Goal: Contribute content: Contribute content

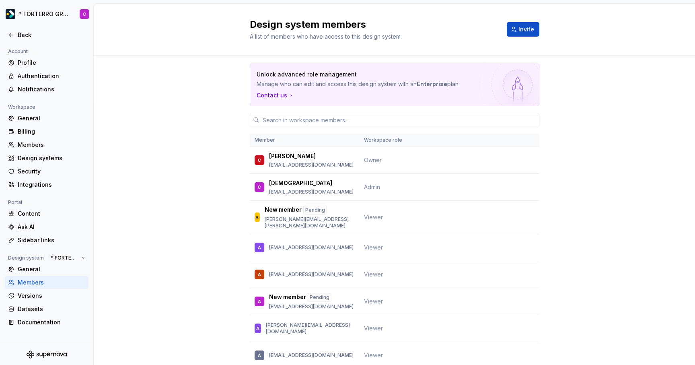
click at [21, 35] on div "Back" at bounding box center [52, 35] width 68 height 8
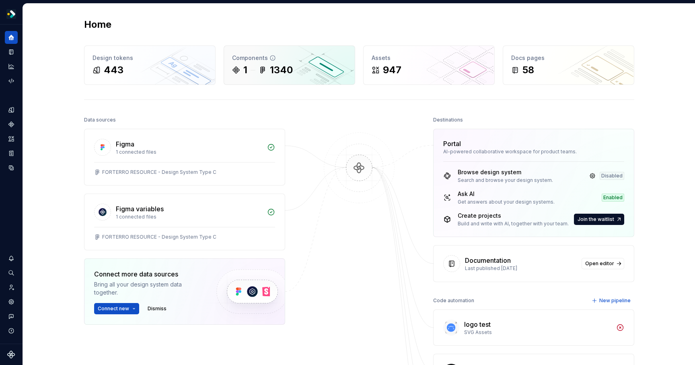
click at [289, 68] on div "1340" at bounding box center [281, 70] width 23 height 13
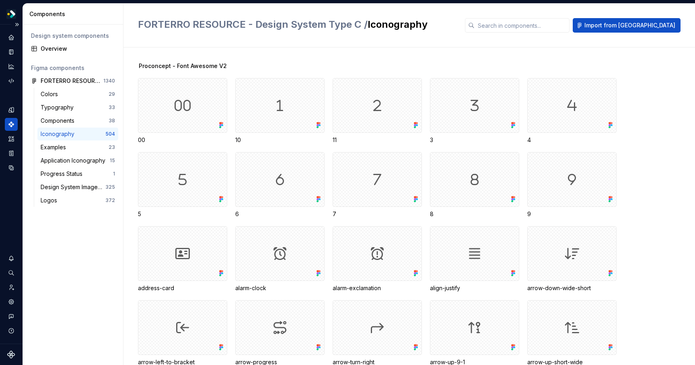
click at [10, 45] on div at bounding box center [11, 59] width 13 height 56
click at [10, 51] on icon "Documentation" at bounding box center [11, 51] width 7 height 7
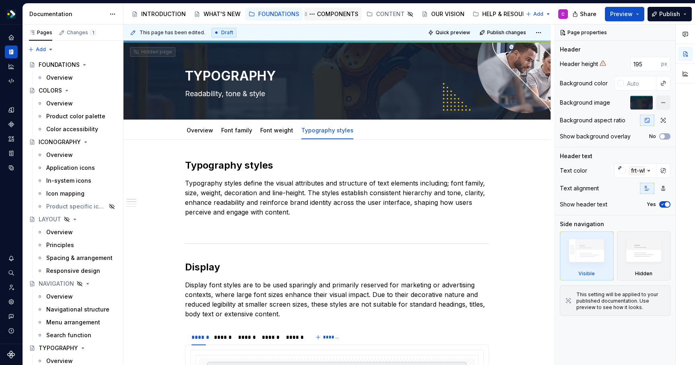
click at [333, 15] on div "COMPONENTS" at bounding box center [337, 14] width 41 height 8
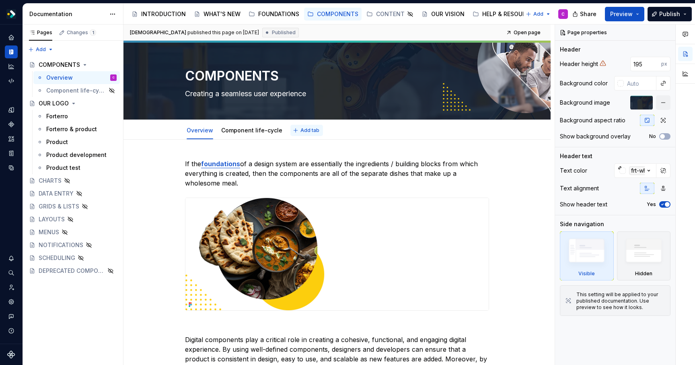
type textarea "*"
click at [302, 131] on span "Add tab" at bounding box center [310, 130] width 19 height 6
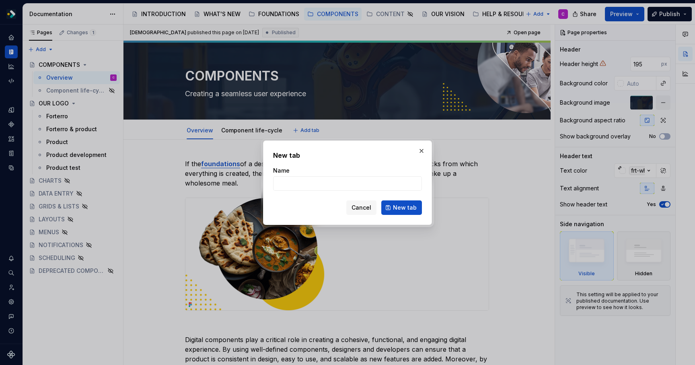
type input "S"
type textarea "*"
type input "Spi"
type textarea "*"
type input "Spinner"
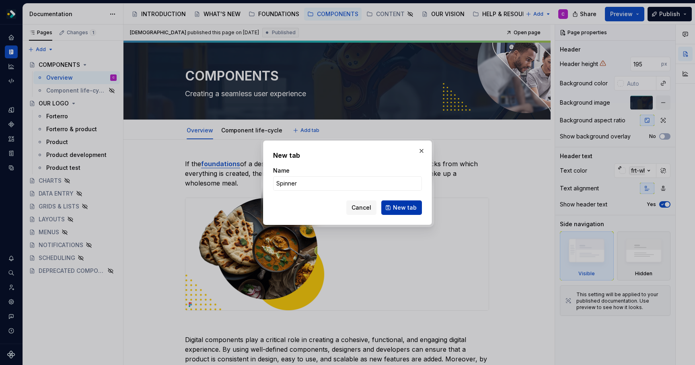
click at [401, 210] on span "New tab" at bounding box center [405, 208] width 24 height 8
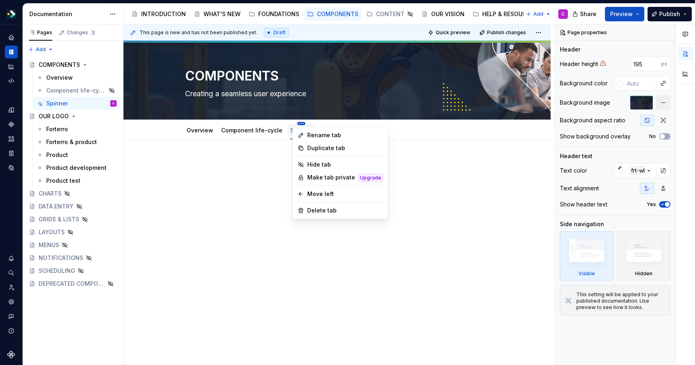
click at [296, 124] on html "* FORTERRO GROUP * C Design system data Documentation Accessibility guide for t…" at bounding box center [347, 182] width 695 height 365
click at [313, 166] on div "Hide tab" at bounding box center [345, 165] width 76 height 8
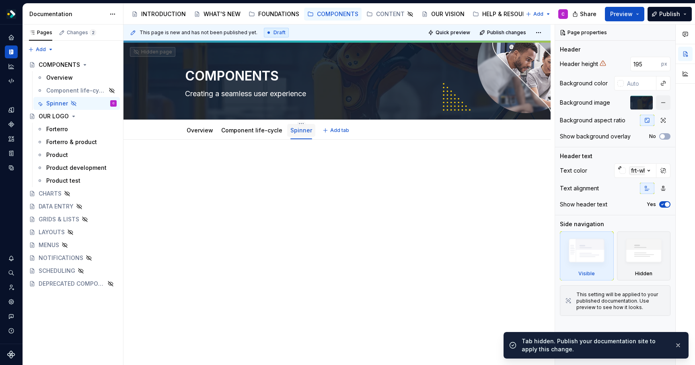
click at [298, 132] on link "Spinner" at bounding box center [302, 130] width 22 height 7
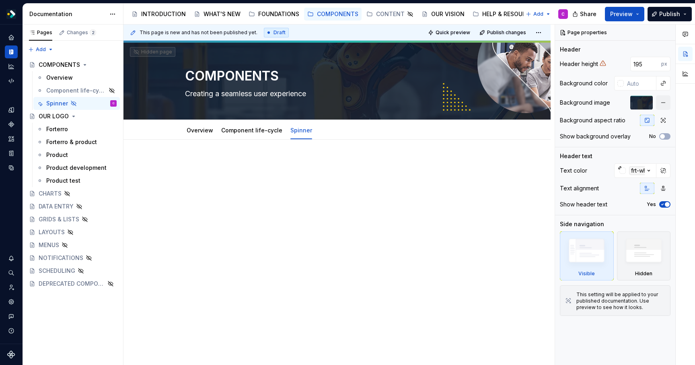
type textarea "*"
click at [293, 206] on div at bounding box center [337, 224] width 427 height 169
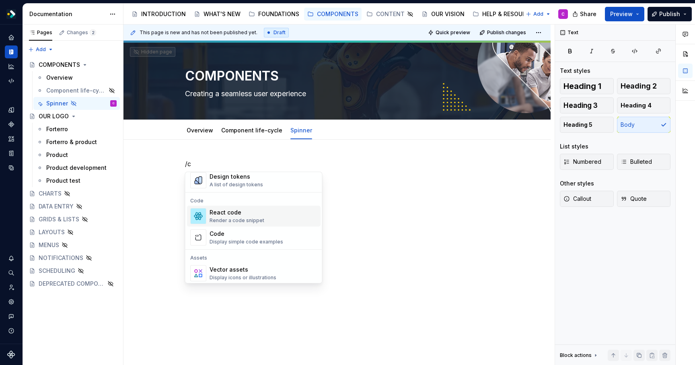
scroll to position [69, 0]
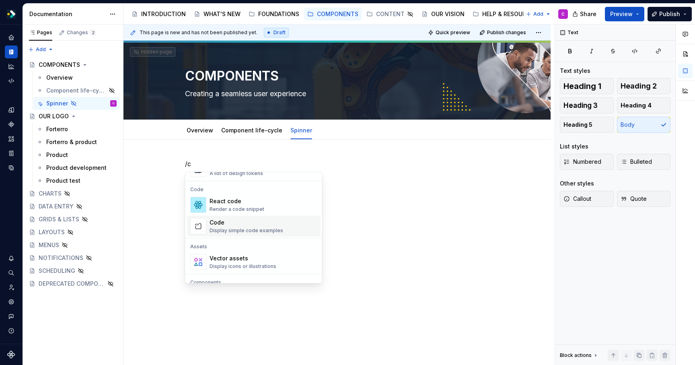
click at [272, 224] on div "Code" at bounding box center [247, 222] width 74 height 8
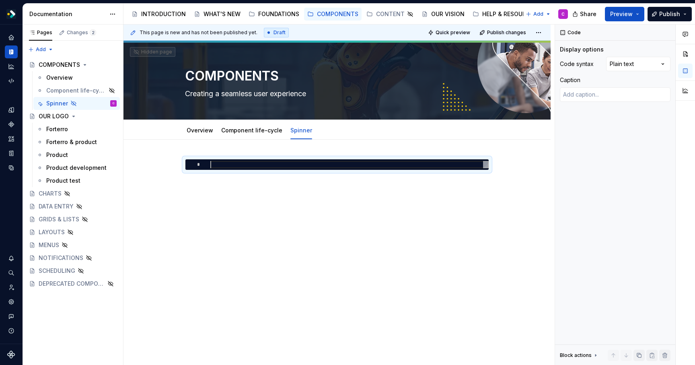
type textarea "*"
type textarea "**********"
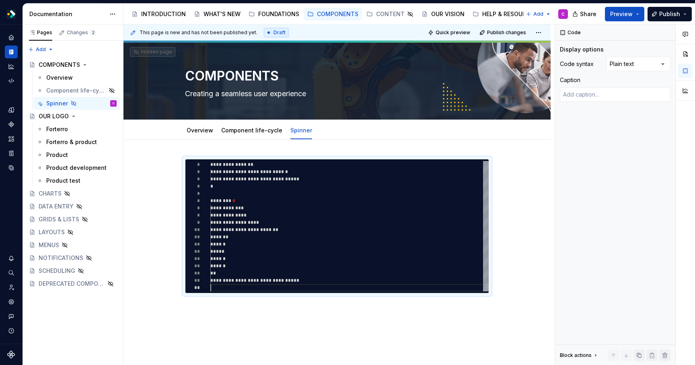
scroll to position [51, 0]
click at [639, 10] on button "Preview" at bounding box center [624, 14] width 39 height 14
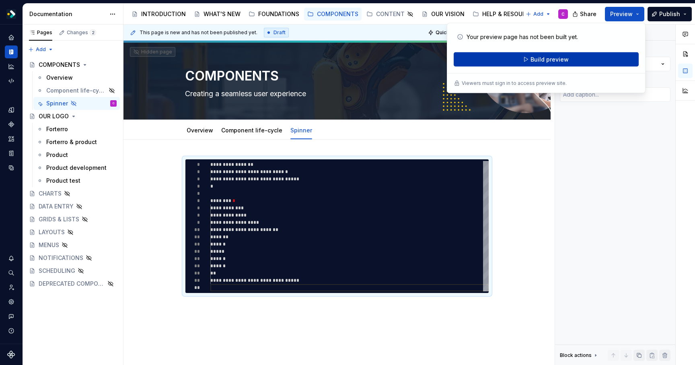
click at [575, 58] on button "Build preview" at bounding box center [546, 59] width 185 height 14
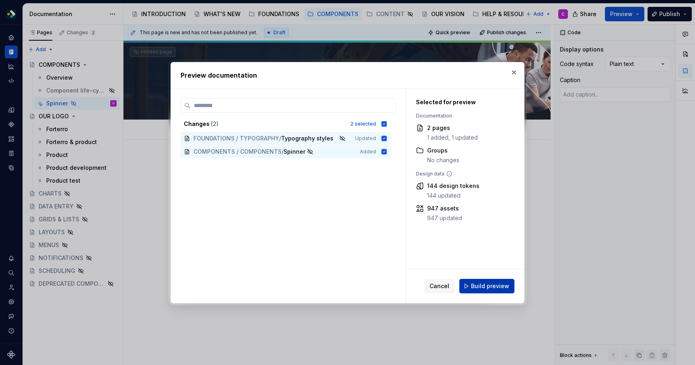
click at [479, 289] on span "Build preview" at bounding box center [490, 286] width 38 height 8
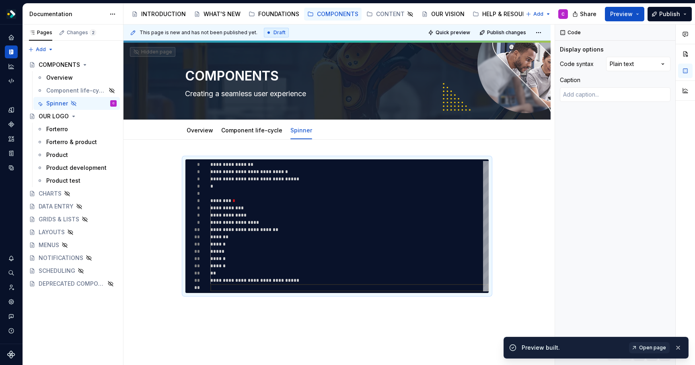
click at [659, 347] on span "Open page" at bounding box center [652, 347] width 27 height 6
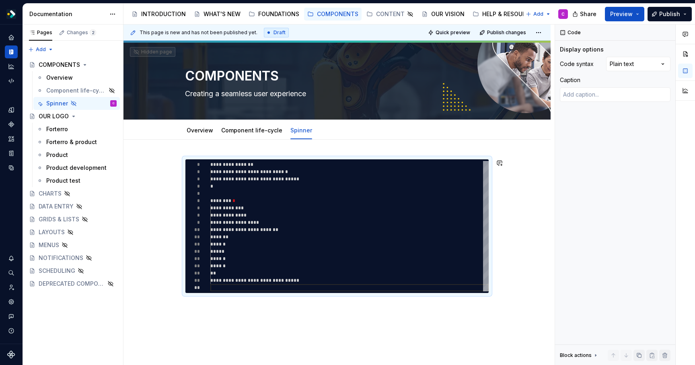
click at [468, 329] on div "**********" at bounding box center [337, 276] width 427 height 273
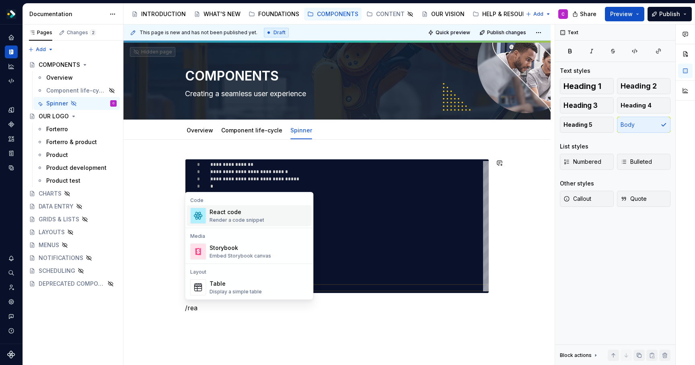
click at [262, 210] on div "React code Render a code snippet" at bounding box center [259, 216] width 99 height 16
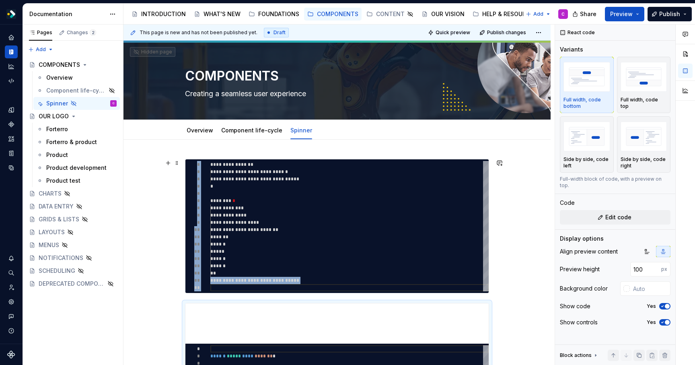
type textarea "*"
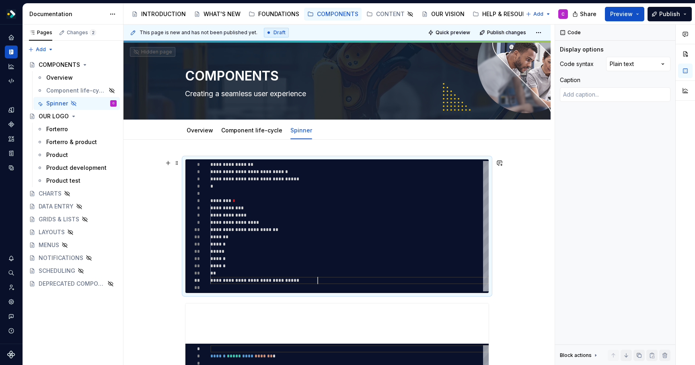
scroll to position [43, 107]
click at [334, 278] on div "**********" at bounding box center [349, 226] width 278 height 130
type textarea "**********"
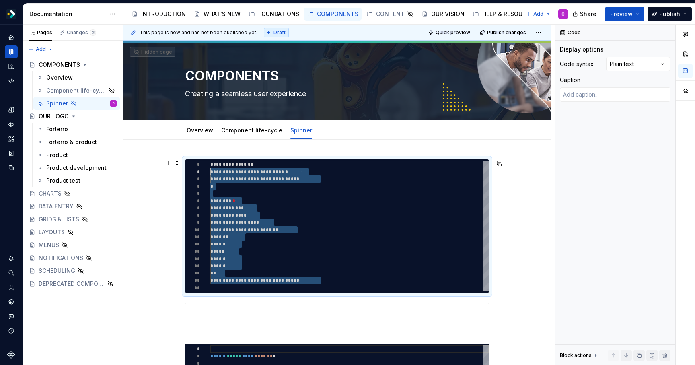
scroll to position [0, 0]
drag, startPoint x: 330, startPoint y: 286, endPoint x: 182, endPoint y: 155, distance: 198.4
click at [210, 161] on div "**********" at bounding box center [349, 226] width 278 height 130
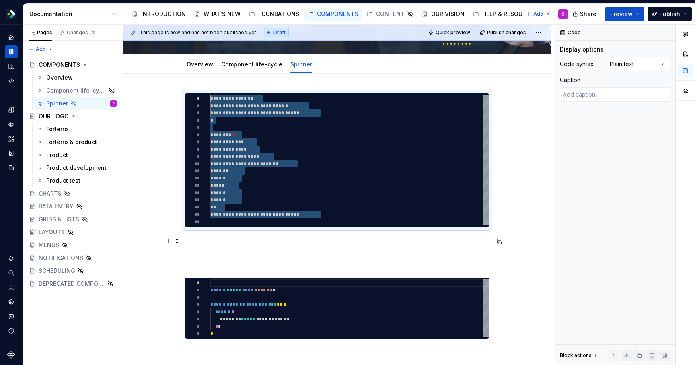
scroll to position [159, 0]
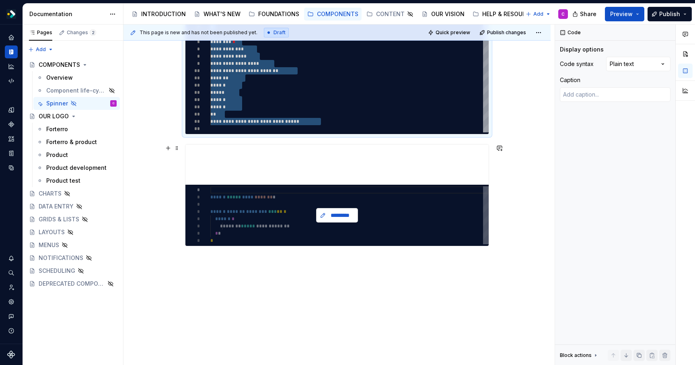
click at [339, 213] on span "*********" at bounding box center [340, 215] width 25 height 8
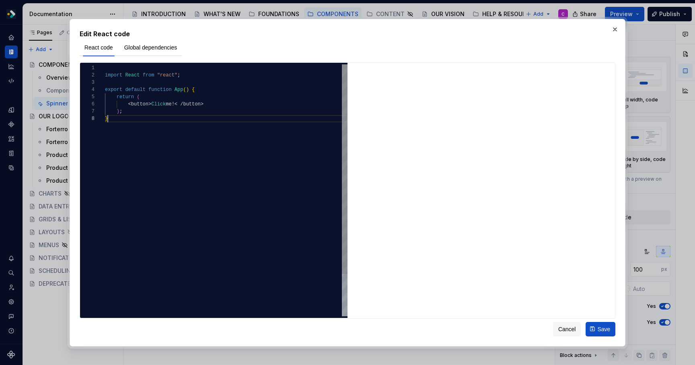
scroll to position [51, 3]
click at [173, 177] on div "import React from "react" ; export default function App ( ) { return ( < button…" at bounding box center [226, 215] width 243 height 303
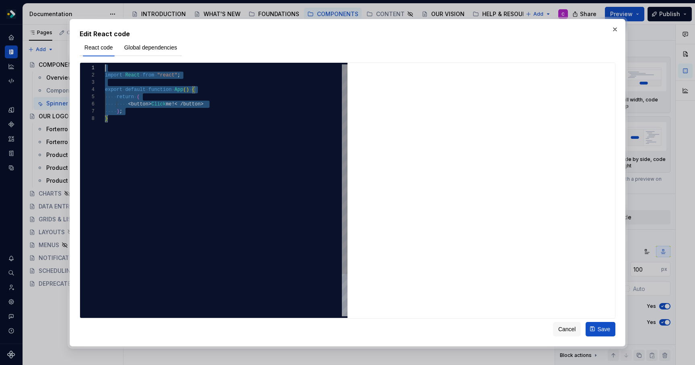
scroll to position [0, 0]
drag, startPoint x: 231, startPoint y: 184, endPoint x: 58, endPoint y: 55, distance: 216.6
click at [105, 64] on div "import React from "react" ; export default function App ( ) { return ( < button…" at bounding box center [226, 215] width 243 height 303
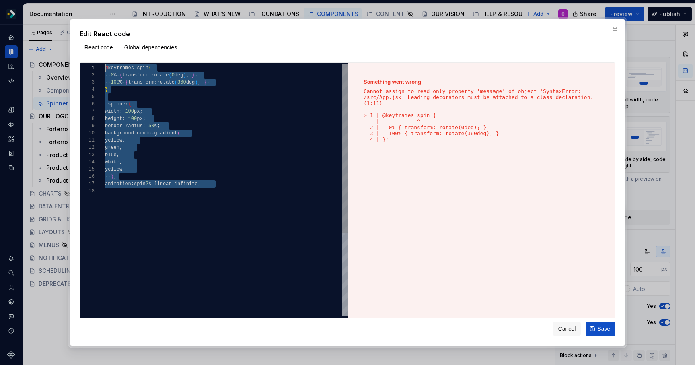
drag, startPoint x: 152, startPoint y: 191, endPoint x: 67, endPoint y: 32, distance: 180.4
click at [105, 64] on div "@ keyframes spin { 0 % { transform : rotate ( 0 deg ) ; } 100 % { transform : r…" at bounding box center [226, 251] width 243 height 375
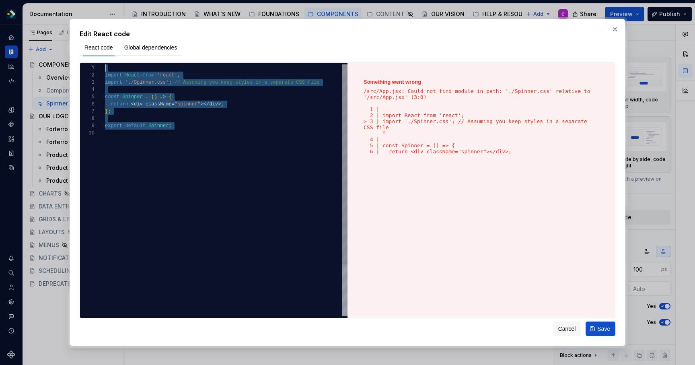
drag, startPoint x: 227, startPoint y: 133, endPoint x: 48, endPoint y: 47, distance: 198.1
click at [105, 64] on div "import React from 'react' ; import './Spinner.css' ; // Assuming you keep style…" at bounding box center [226, 222] width 243 height 317
type textarea "**********"
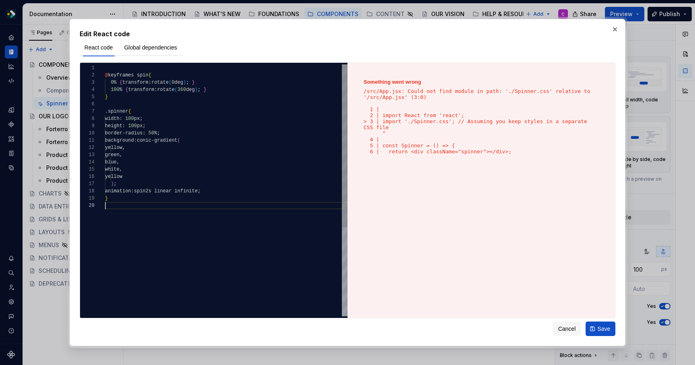
scroll to position [65, 0]
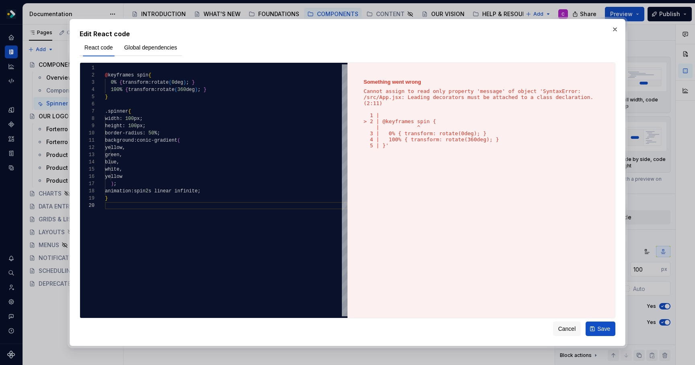
type textarea "*"
click at [143, 46] on span "Global dependencies" at bounding box center [150, 47] width 53 height 8
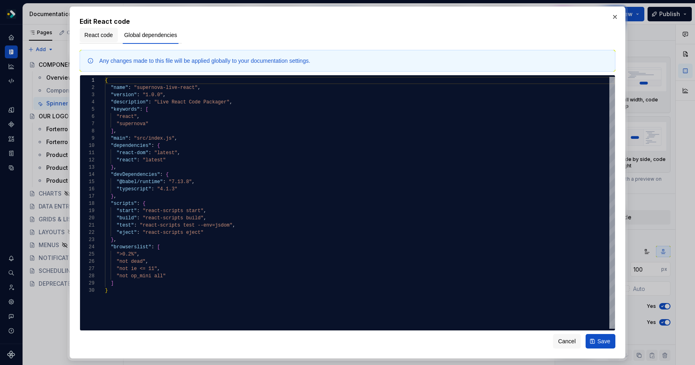
click at [108, 34] on span "React code" at bounding box center [98, 35] width 29 height 8
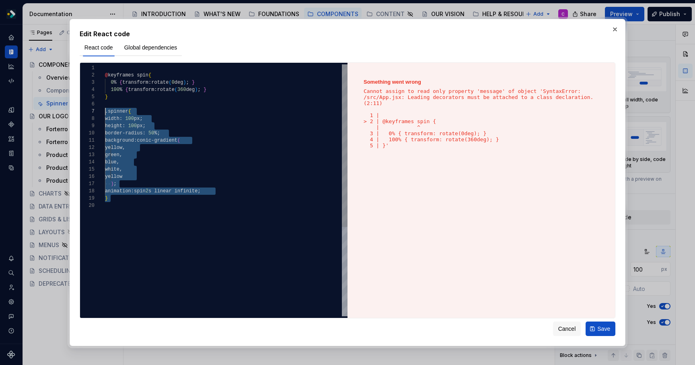
scroll to position [0, 0]
drag, startPoint x: 206, startPoint y: 231, endPoint x: 74, endPoint y: 37, distance: 234.7
click at [105, 64] on div "@ keyframes spin { 0 % { transform : rotate ( 0 deg ) ; } 100 % { transform : r…" at bounding box center [226, 258] width 243 height 389
type textarea "**********"
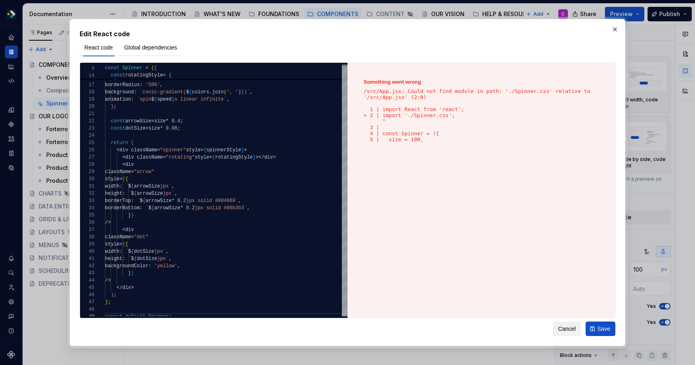
click at [565, 330] on span "Cancel" at bounding box center [567, 329] width 18 height 8
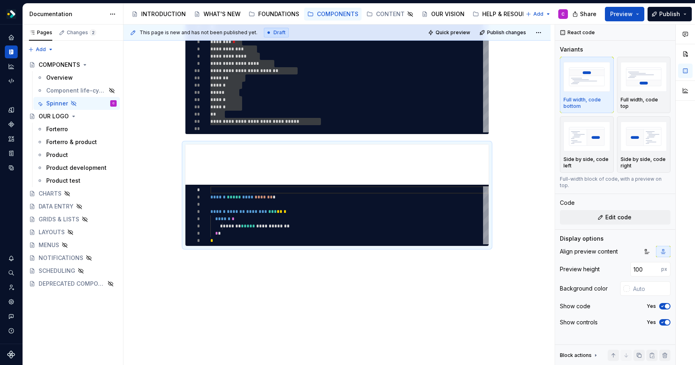
scroll to position [72, 0]
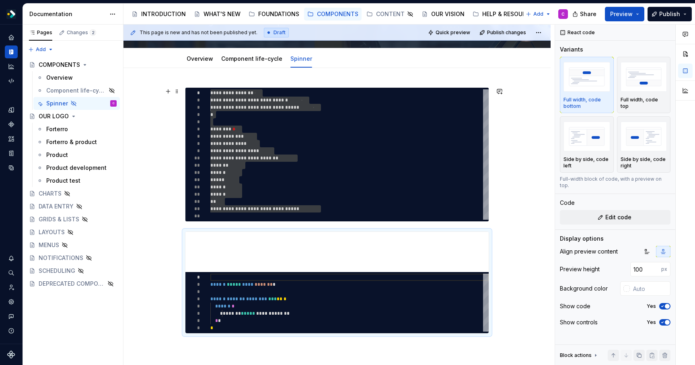
type textarea "*"
type textarea "**********"
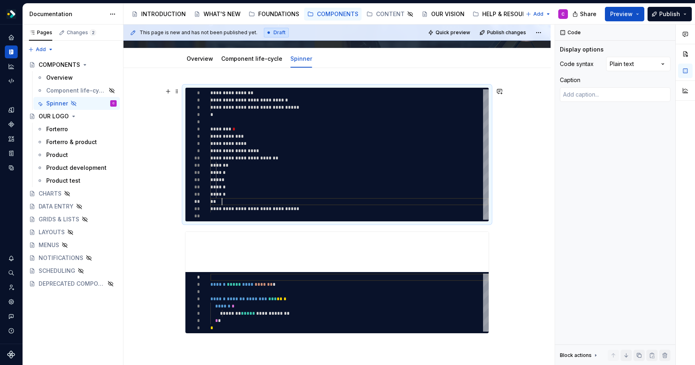
click at [457, 202] on div "**********" at bounding box center [349, 154] width 278 height 130
click at [178, 90] on span at bounding box center [177, 91] width 6 height 11
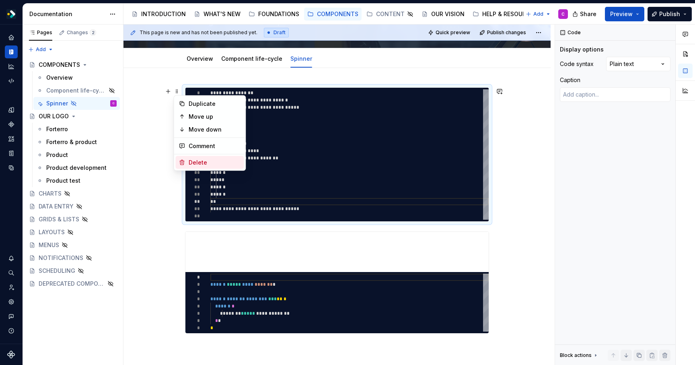
click at [196, 161] on div "Delete" at bounding box center [215, 163] width 52 height 8
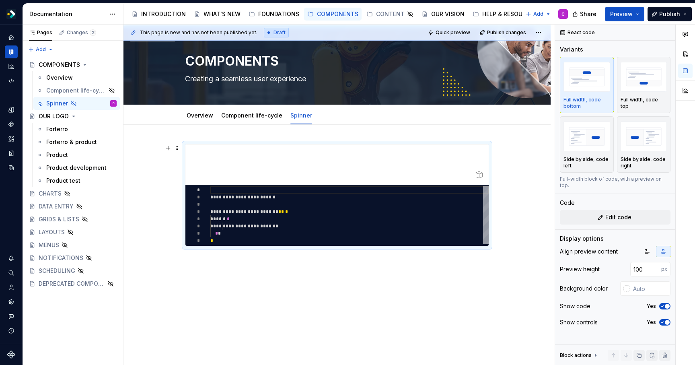
scroll to position [0, 0]
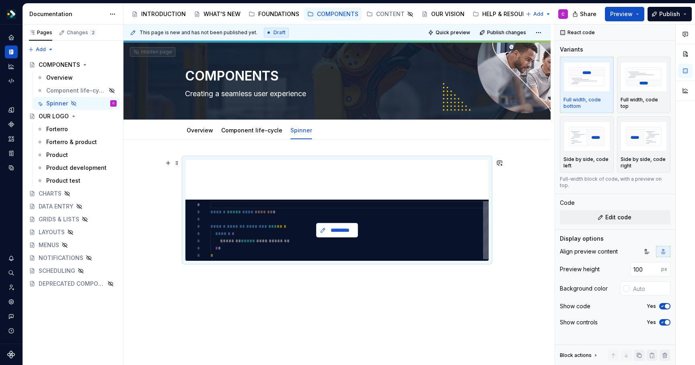
click at [334, 230] on span "*********" at bounding box center [340, 230] width 25 height 8
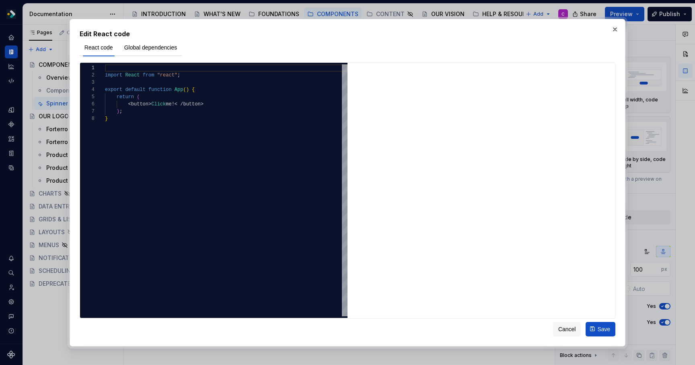
type textarea "*"
click at [170, 130] on div "import React from "react" ; export default function App ( ) { return ( < button…" at bounding box center [226, 215] width 243 height 303
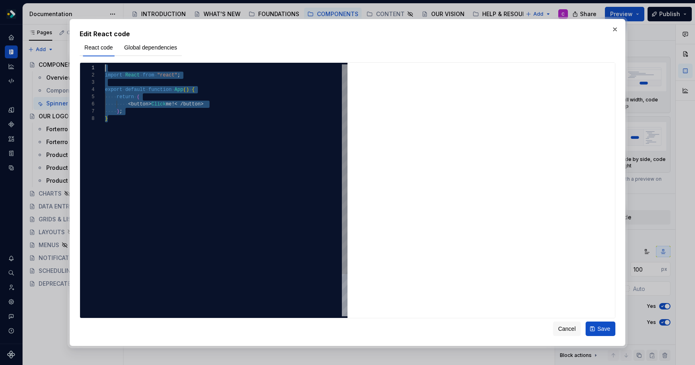
scroll to position [0, 0]
drag, startPoint x: 196, startPoint y: 120, endPoint x: 52, endPoint y: 62, distance: 154.9
click at [105, 64] on div "import React from "react" ; export default function App ( ) { return ( < button…" at bounding box center [226, 215] width 243 height 303
type textarea "**********"
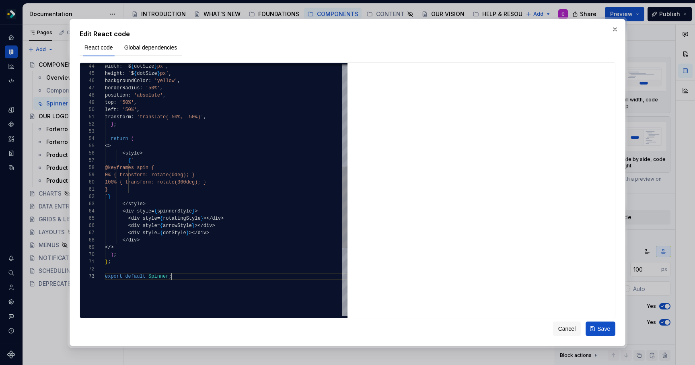
scroll to position [14, 66]
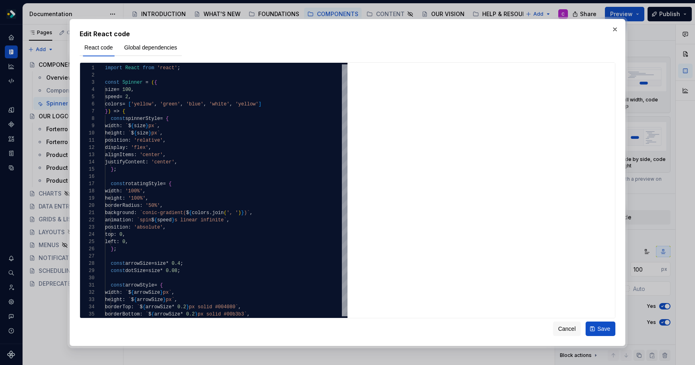
type textarea "*"
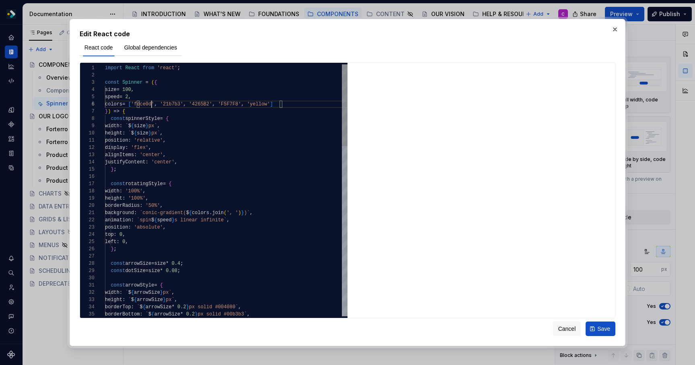
scroll to position [36, 47]
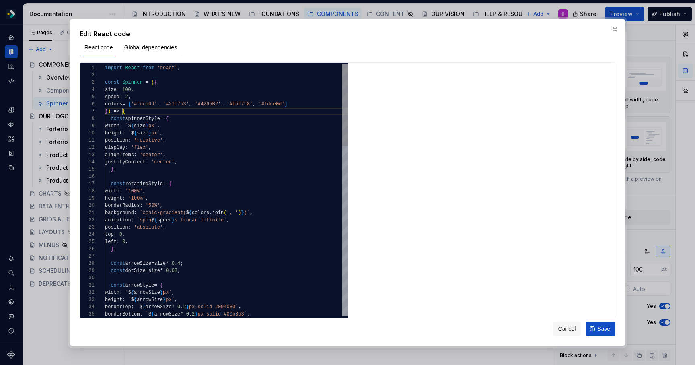
type textarea "**********"
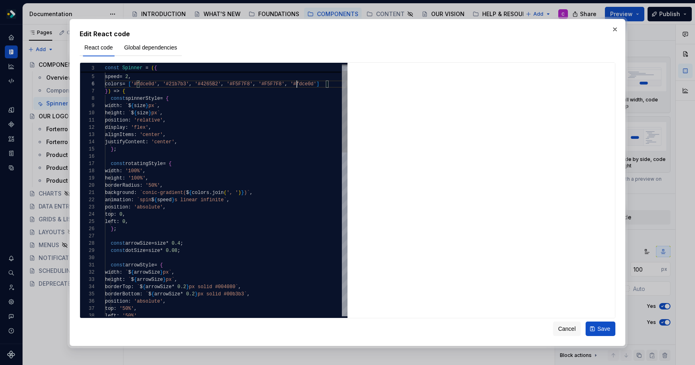
type textarea "*"
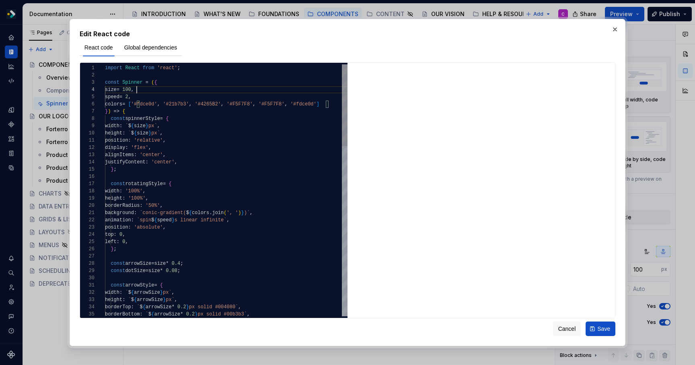
scroll to position [22, 32]
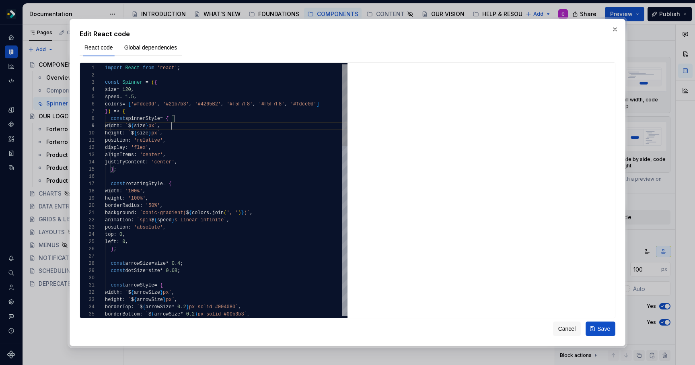
drag, startPoint x: 268, startPoint y: 213, endPoint x: 117, endPoint y: 213, distance: 150.9
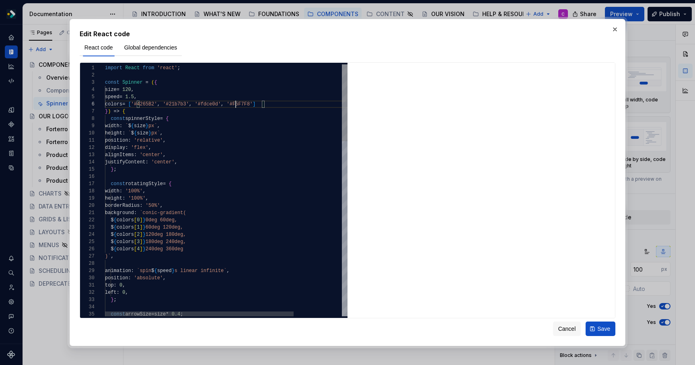
scroll to position [36, 128]
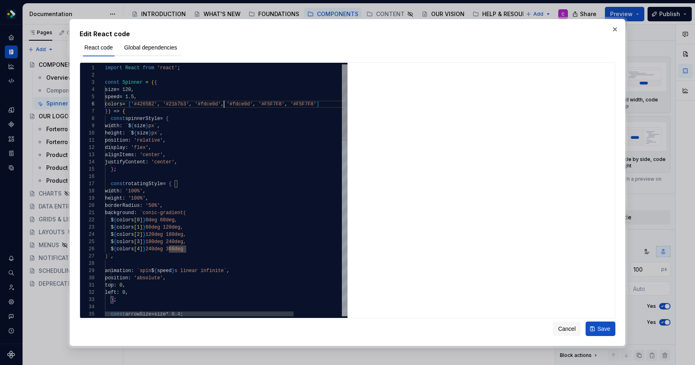
scroll to position [36, 119]
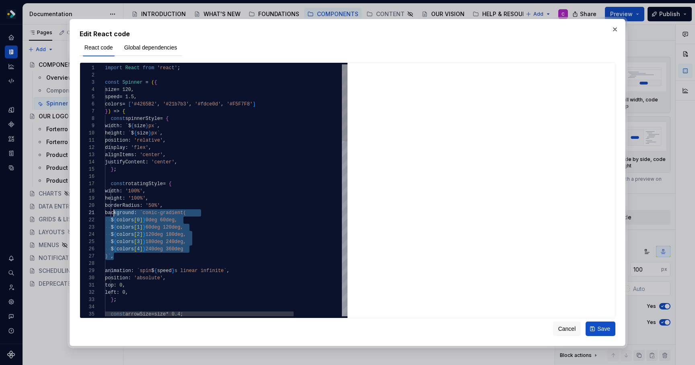
scroll to position [0, 12]
drag, startPoint x: 202, startPoint y: 254, endPoint x: 235, endPoint y: 237, distance: 36.7
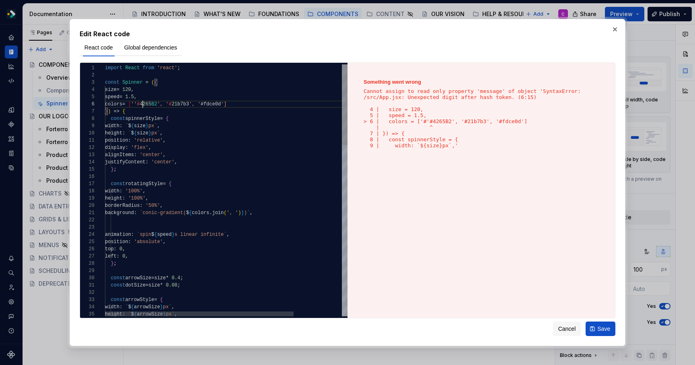
type textarea "**********"
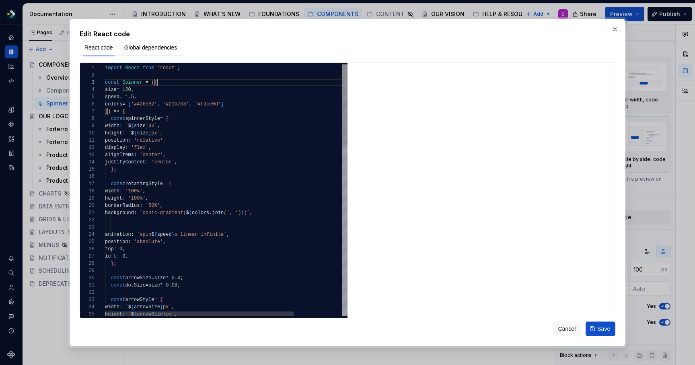
scroll to position [14, 52]
type textarea "*"
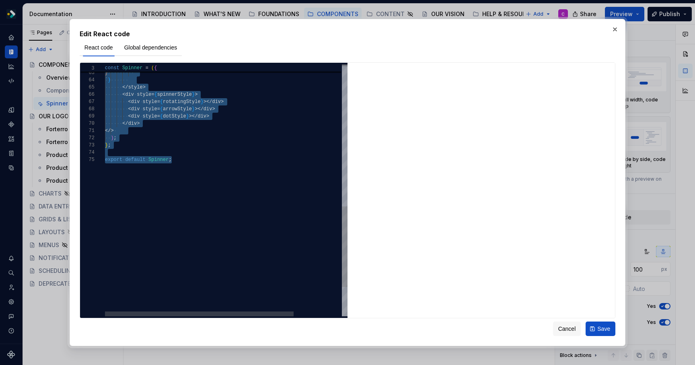
scroll to position [0, 0]
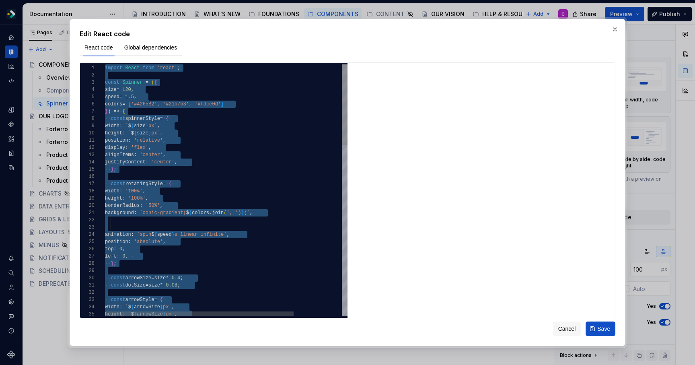
drag, startPoint x: 272, startPoint y: 240, endPoint x: 45, endPoint y: 13, distance: 320.9
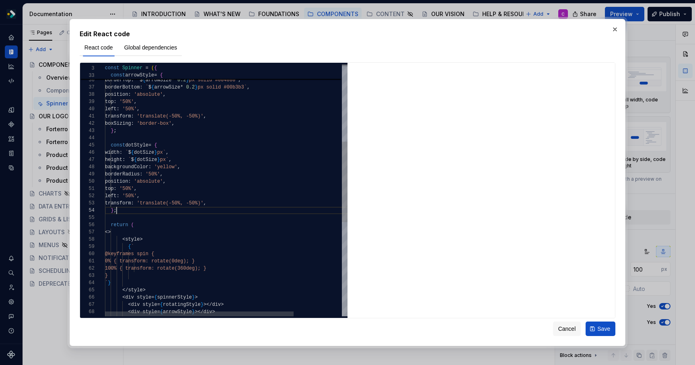
scroll to position [22, 12]
click at [176, 209] on div "height : ` $ { arrowSize } px` , width : ` $ { arrowSize } px` , borderTop : ` …" at bounding box center [257, 217] width 305 height 788
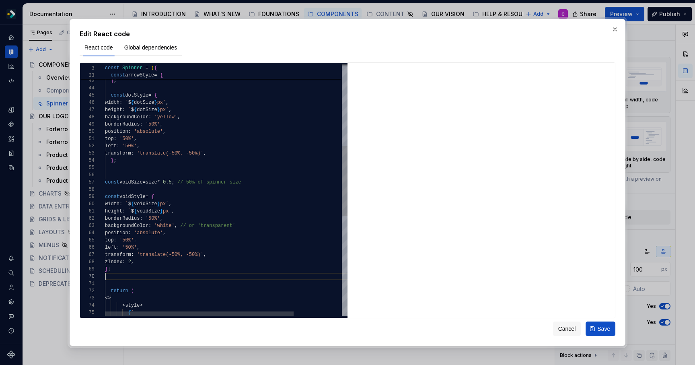
scroll to position [65, 0]
click at [242, 172] on div "transform : 'translate(-50%, -50%)' , boxSizing : 'border-box' , } ; const dotS…" at bounding box center [257, 225] width 305 height 904
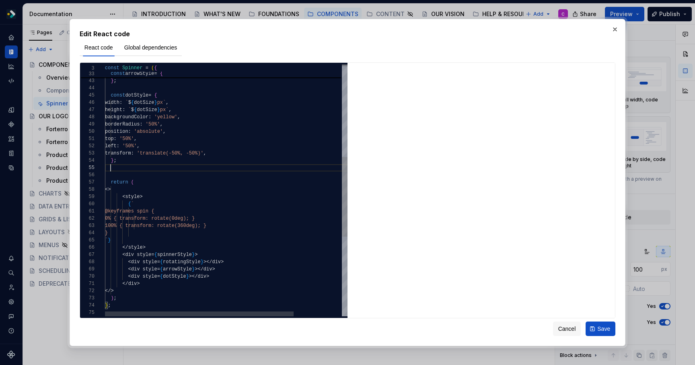
scroll to position [22, 12]
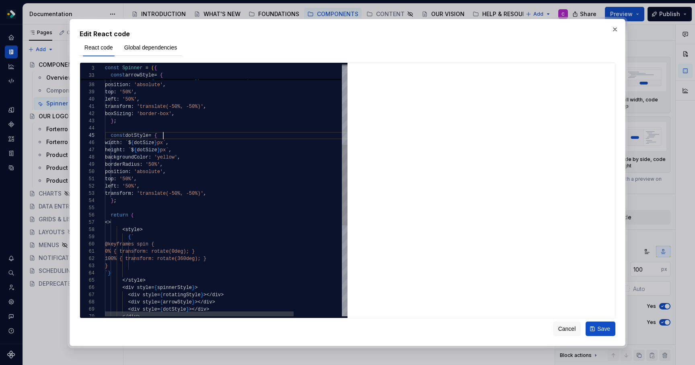
click at [190, 134] on div "transform : 'translate(-50%, -50%)' , boxSizing : 'border-box' , } ; const dotS…" at bounding box center [257, 207] width 305 height 788
click at [212, 188] on div "transform : 'translate(-50%, -50%)' , boxSizing : 'border-box' , } ; const dotS…" at bounding box center [257, 207] width 305 height 788
click at [236, 195] on div "transform : 'translate(-50%, -50%)' , boxSizing : 'border-box' , } ; const dotS…" at bounding box center [257, 207] width 305 height 788
click at [220, 215] on div "transform : 'translate(-50%, -50%)' , boxSizing : 'border-box' , } ; const dotS…" at bounding box center [257, 207] width 305 height 788
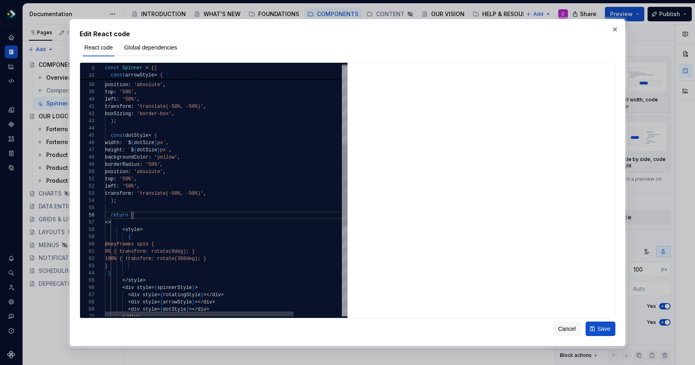
click at [239, 220] on div "transform : 'translate(-50%, -50%)' , boxSizing : 'border-box' , } ; const dotS…" at bounding box center [257, 207] width 305 height 788
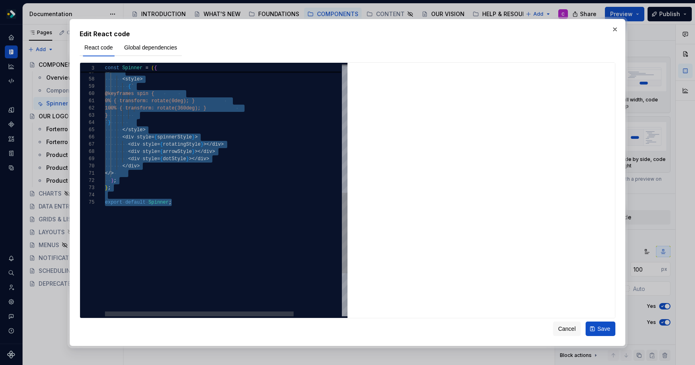
scroll to position [0, 0]
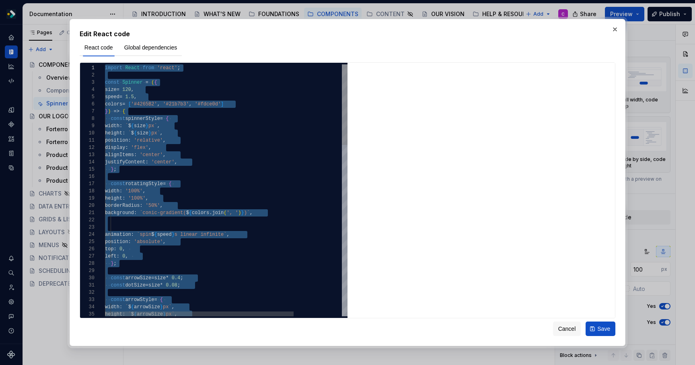
drag, startPoint x: 227, startPoint y: 296, endPoint x: 84, endPoint y: 39, distance: 293.9
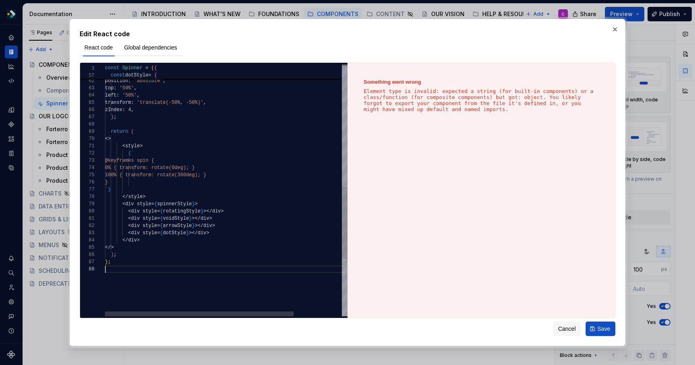
scroll to position [43, 6]
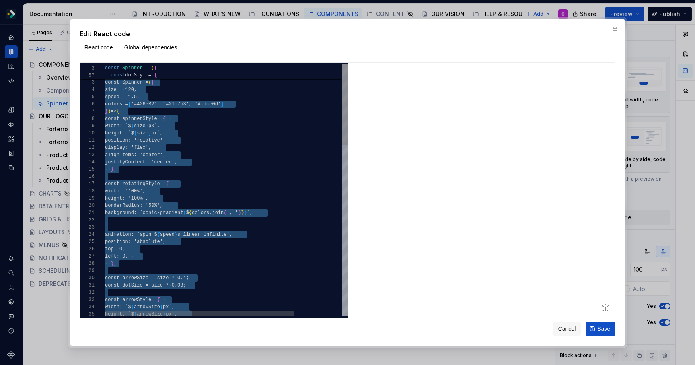
scroll to position [0, 0]
type textarea "**********"
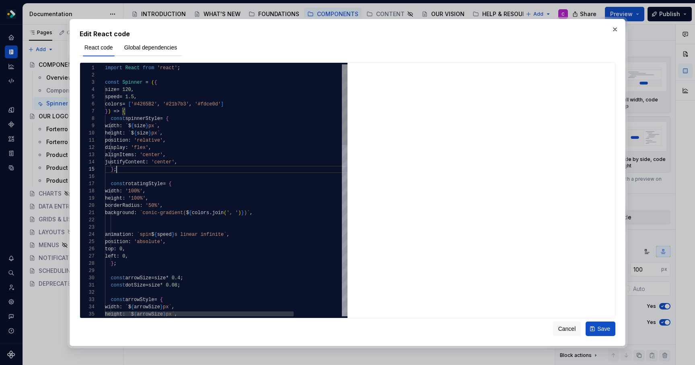
type textarea "*"
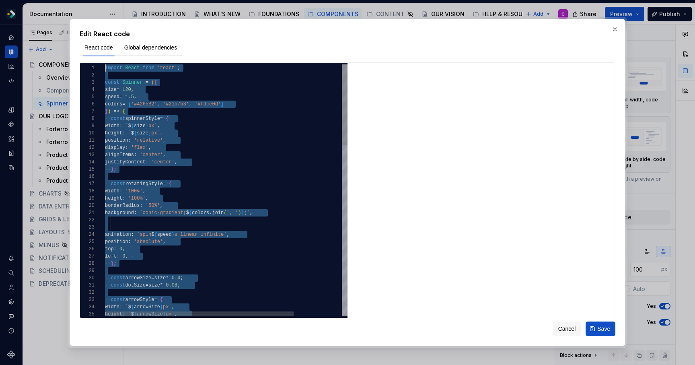
scroll to position [0, 0]
drag, startPoint x: 200, startPoint y: 186, endPoint x: 76, endPoint y: 25, distance: 203.1
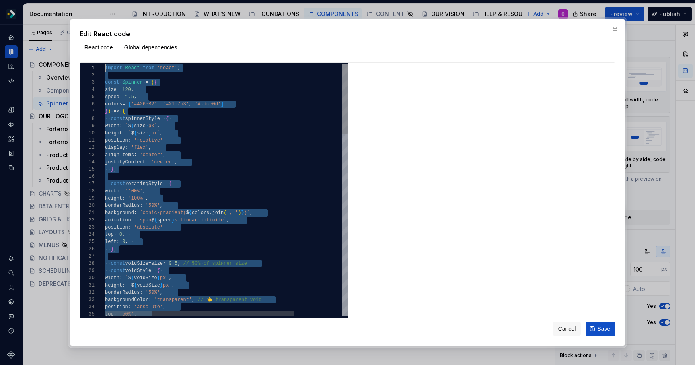
drag, startPoint x: 193, startPoint y: 274, endPoint x: 164, endPoint y: 17, distance: 258.7
drag, startPoint x: 186, startPoint y: 159, endPoint x: 82, endPoint y: 42, distance: 156.5
type textarea "**********"
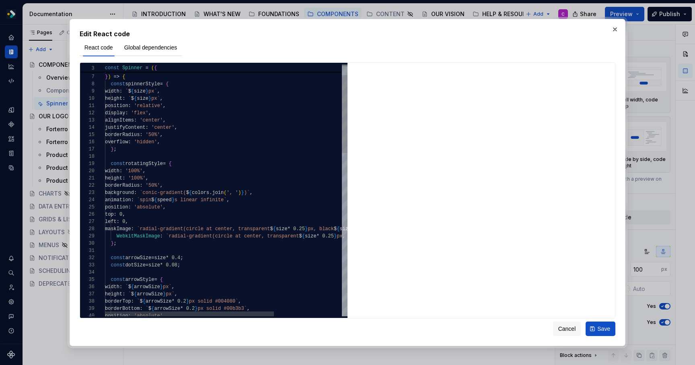
type textarea "*"
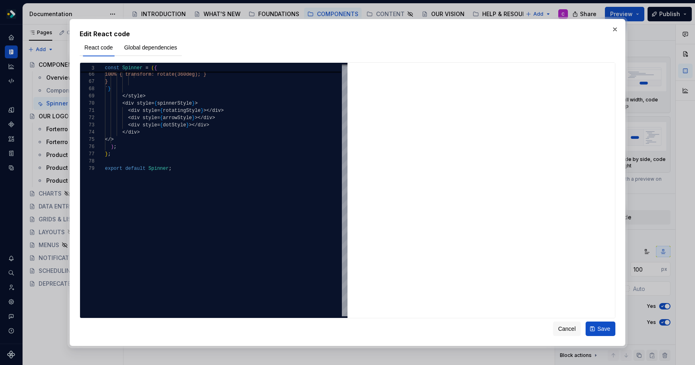
click at [175, 167] on div "export default Spinner ; ) ; } ; < div style = { dotStyle } ></div > </ div > <…" at bounding box center [275, 8] width 340 height 817
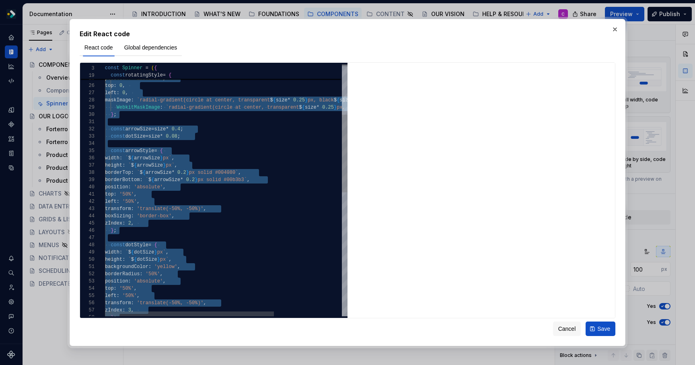
scroll to position [0, 0]
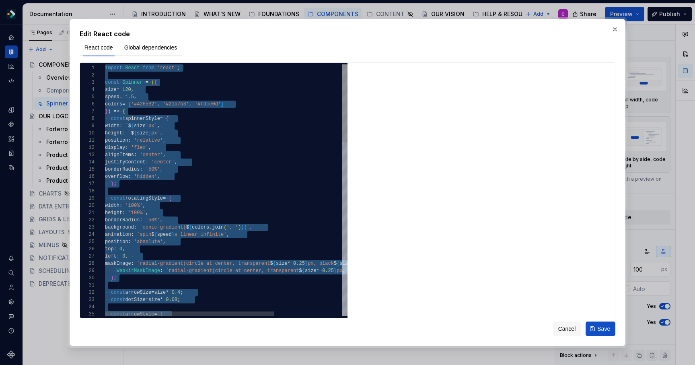
drag, startPoint x: 179, startPoint y: 169, endPoint x: 121, endPoint y: 5, distance: 174.1
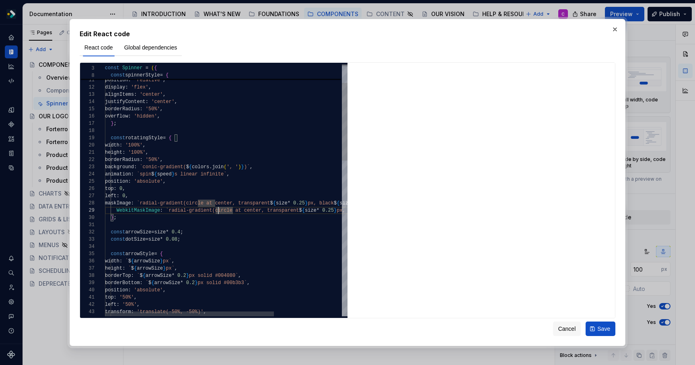
scroll to position [65, 12]
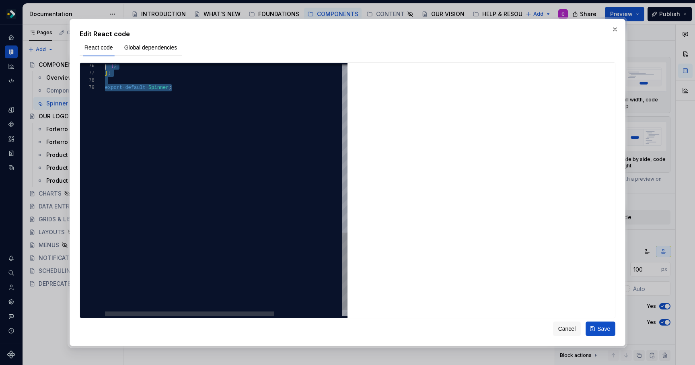
scroll to position [0, 0]
type textarea "**********"
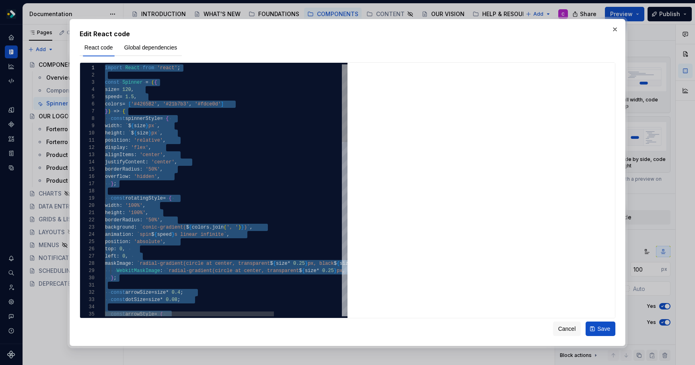
drag, startPoint x: 241, startPoint y: 268, endPoint x: 64, endPoint y: 8, distance: 315.4
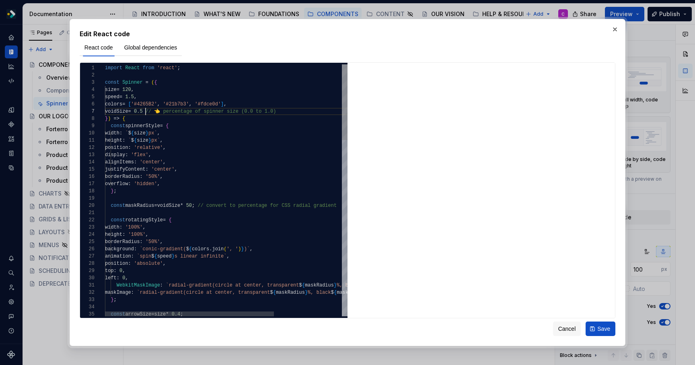
scroll to position [43, 41]
type textarea "**********"
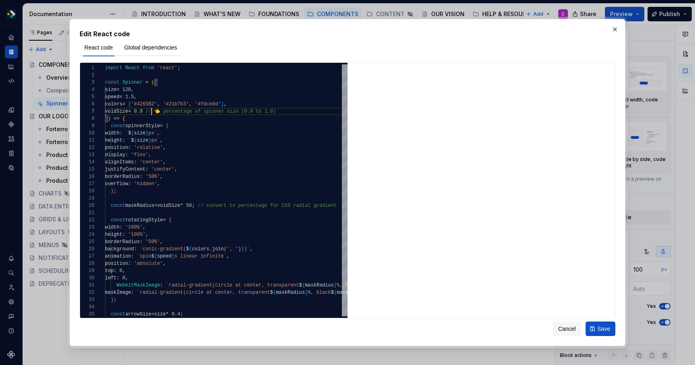
type textarea "*"
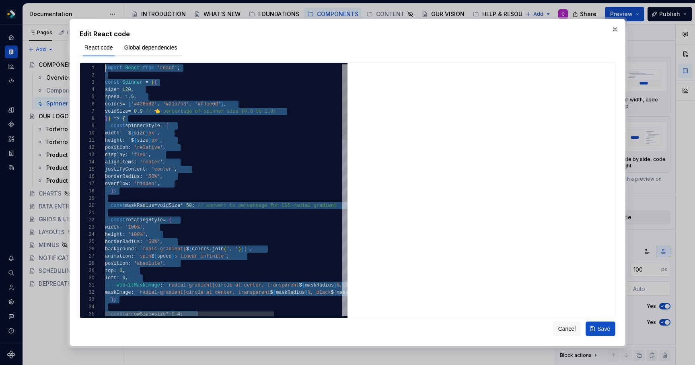
scroll to position [0, 0]
drag, startPoint x: 188, startPoint y: 209, endPoint x: 85, endPoint y: 49, distance: 189.5
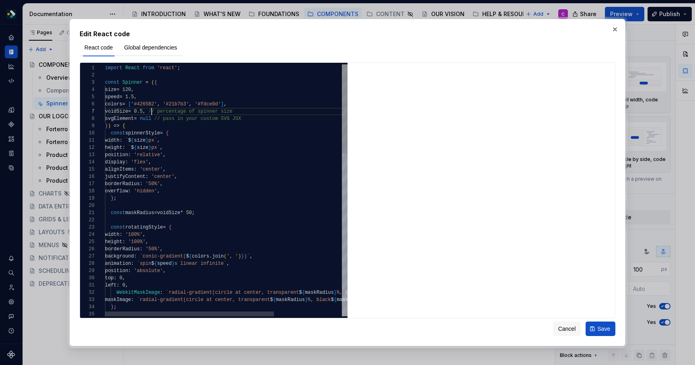
scroll to position [43, 47]
type textarea "**********"
type textarea "*"
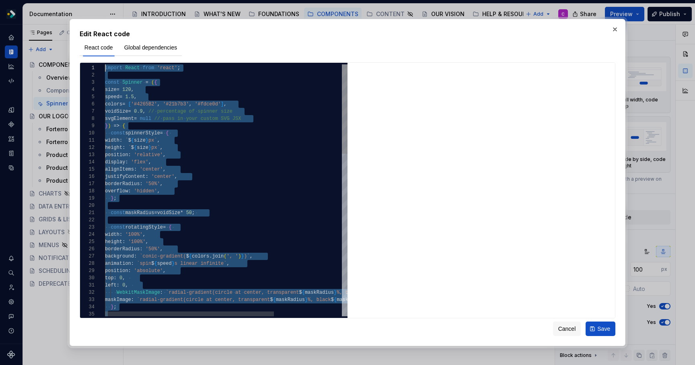
scroll to position [0, 0]
drag, startPoint x: 228, startPoint y: 70, endPoint x: 83, endPoint y: 54, distance: 145.8
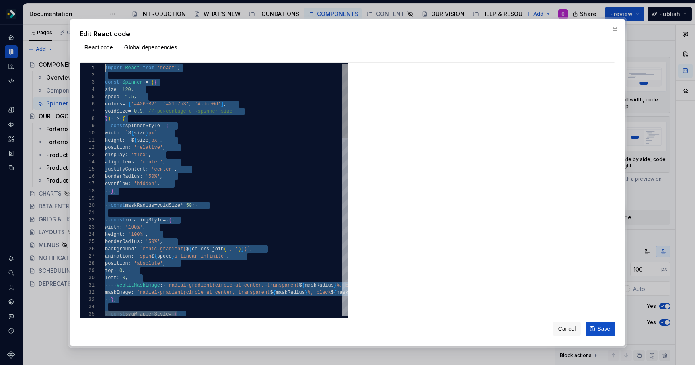
drag, startPoint x: 198, startPoint y: 202, endPoint x: 87, endPoint y: 68, distance: 174.0
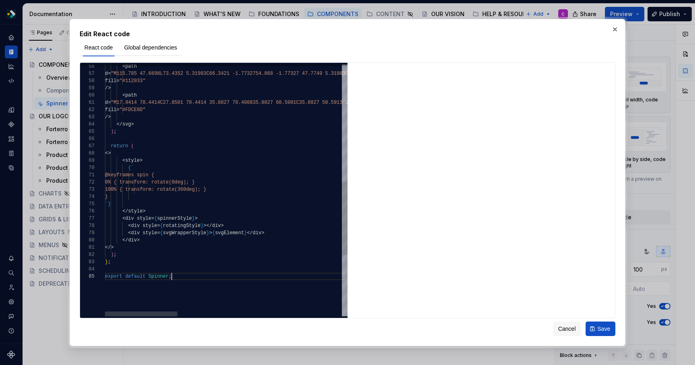
click at [234, 259] on div "< path d = "M115.785 47.6698L73.4352 5.31983C66.3421 -1.77327 54.868 -1.77327 4…" at bounding box center [501, 94] width 793 height 860
click at [229, 277] on div "< path d = "M115.785 47.6698L73.4352 5.31983C66.3421 -1.77327 54.868 -1.77327 4…" at bounding box center [501, 94] width 793 height 860
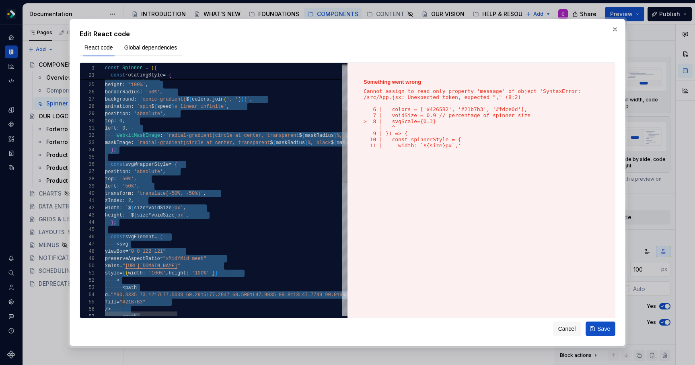
scroll to position [0, 0]
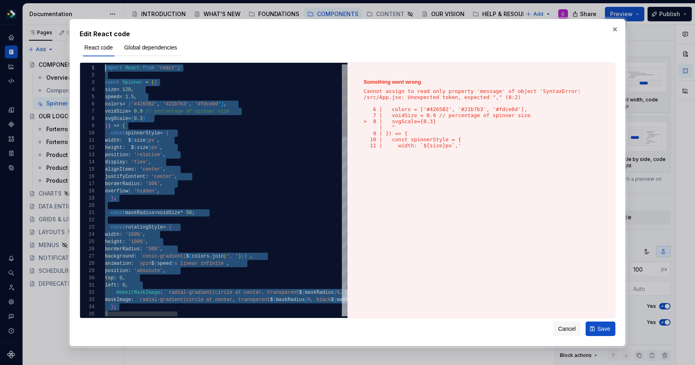
drag, startPoint x: 256, startPoint y: 173, endPoint x: 0, endPoint y: -15, distance: 317.4
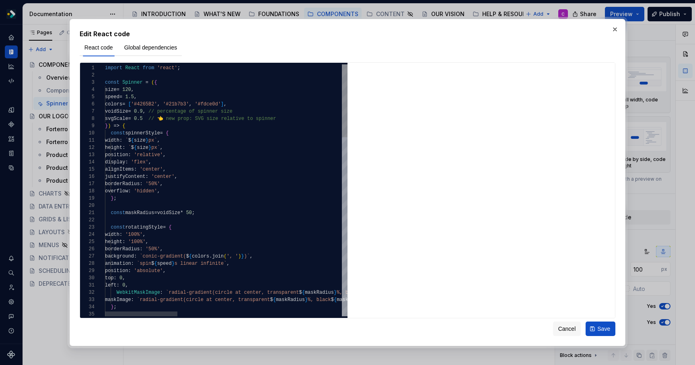
scroll to position [51, 47]
type textarea "**********"
type textarea "*"
type textarea "**********"
